Goal: Task Accomplishment & Management: Manage account settings

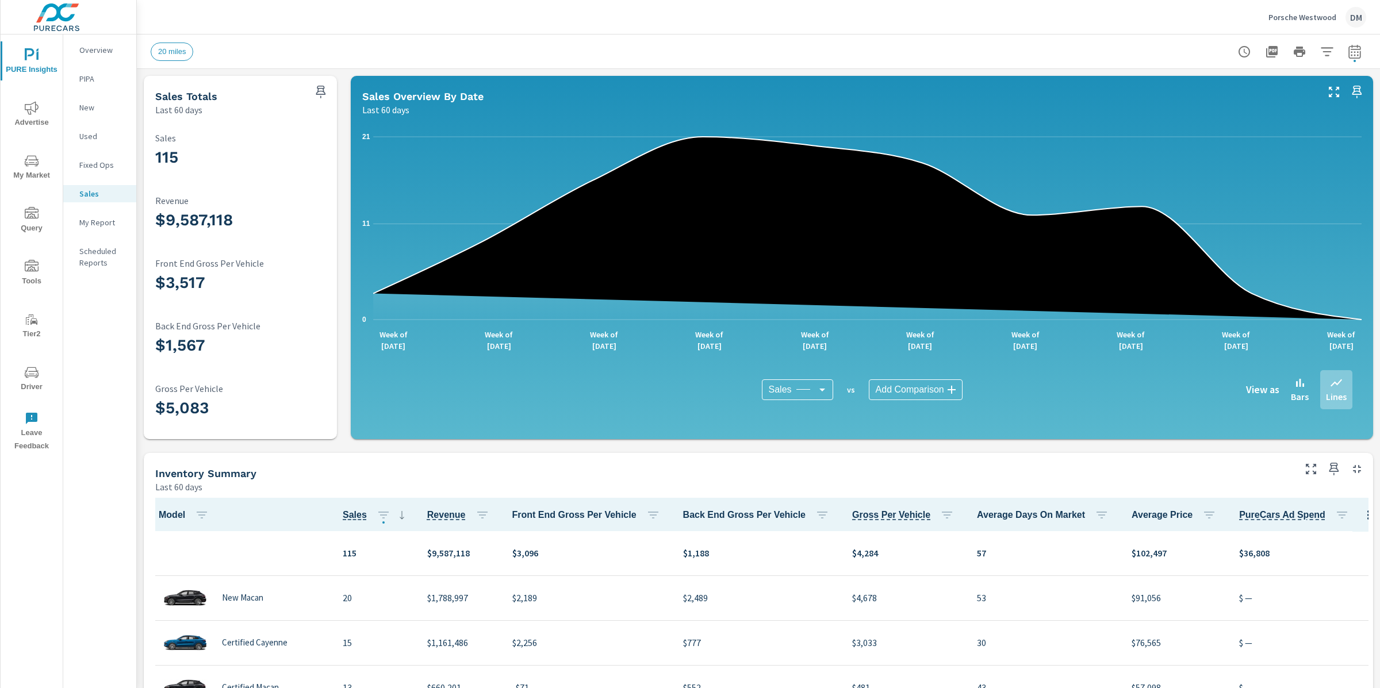
scroll to position [1, 0]
click at [1300, 20] on p "Porsche Westwood" at bounding box center [1303, 17] width 68 height 10
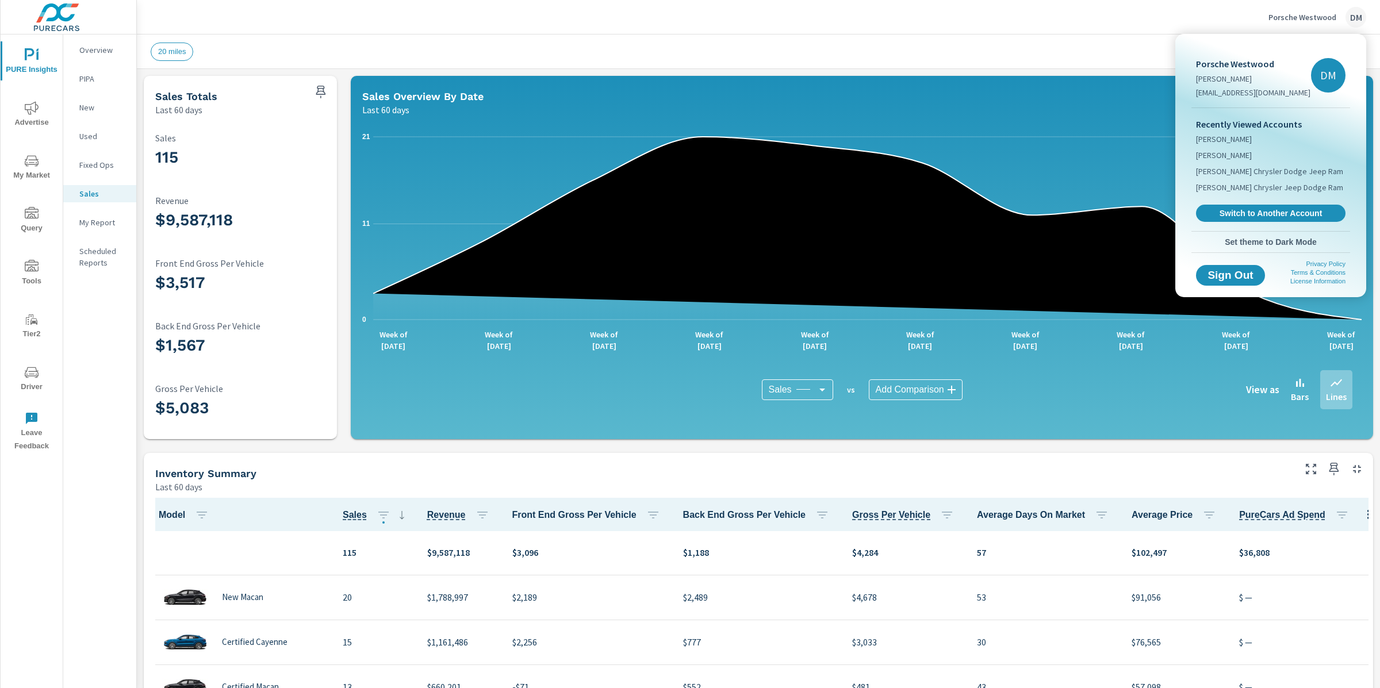
click at [1256, 203] on div "Recently Viewed Accounts [PERSON_NAME] [PERSON_NAME] Subaru [PERSON_NAME] Chrys…" at bounding box center [1271, 169] width 159 height 123
click at [1255, 213] on span "Switch to Another Account" at bounding box center [1270, 213] width 141 height 11
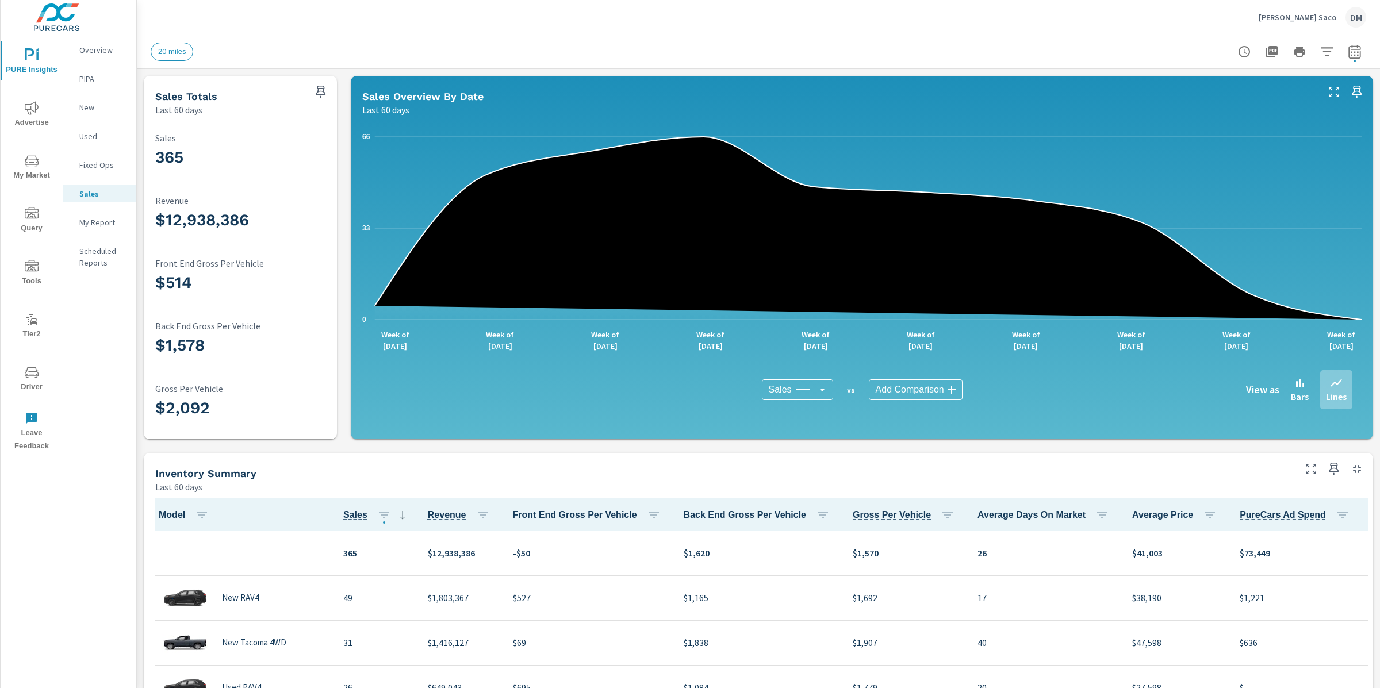
scroll to position [1, 0]
click at [37, 371] on icon "nav menu" at bounding box center [32, 372] width 14 height 11
